Goal: Find specific page/section: Find specific page/section

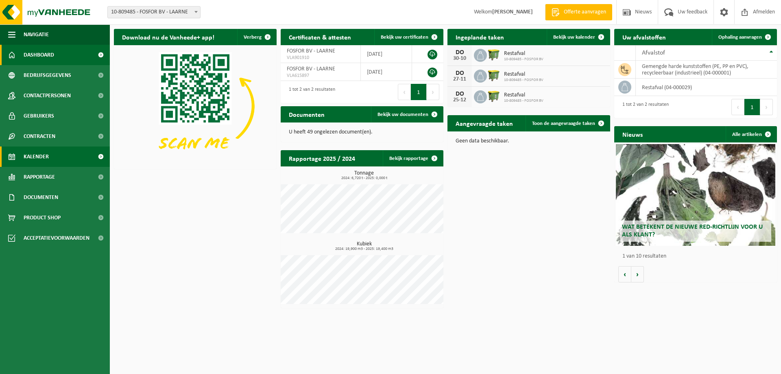
click at [31, 156] on span "Kalender" at bounding box center [36, 156] width 25 height 20
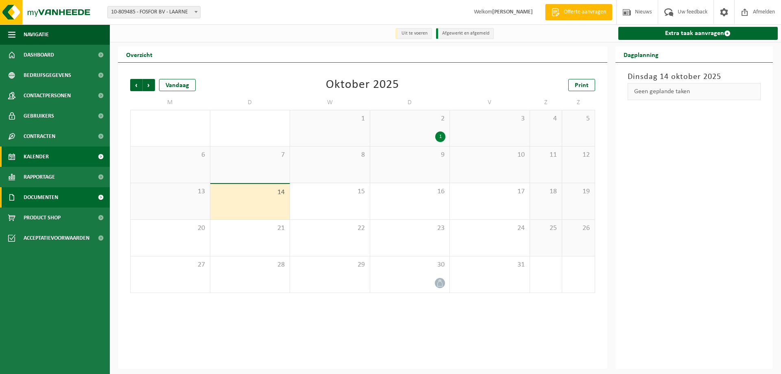
click at [42, 196] on span "Documenten" at bounding box center [41, 197] width 35 height 20
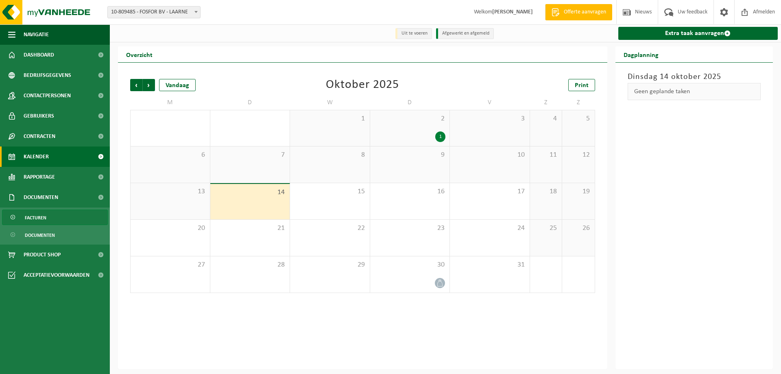
click at [39, 221] on span "Facturen" at bounding box center [36, 217] width 22 height 15
